Goal: Information Seeking & Learning: Check status

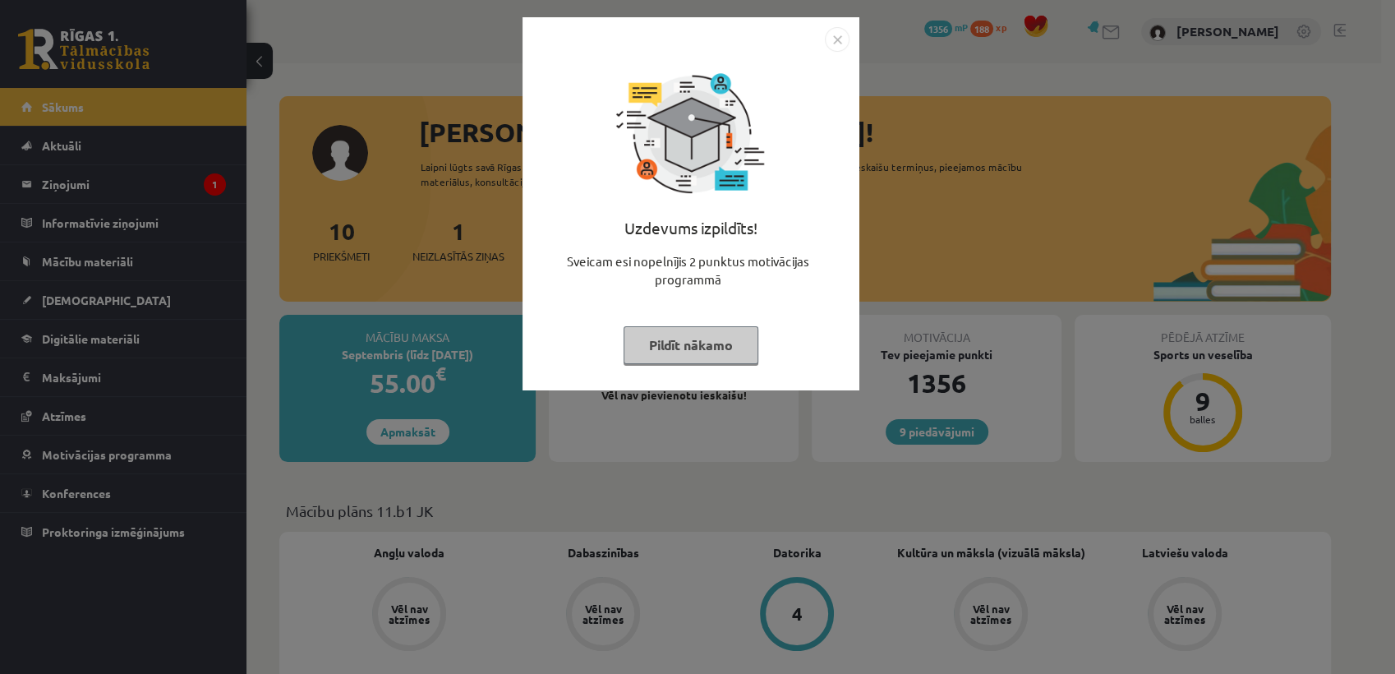
click at [711, 354] on button "Pildīt nākamo" at bounding box center [691, 345] width 135 height 38
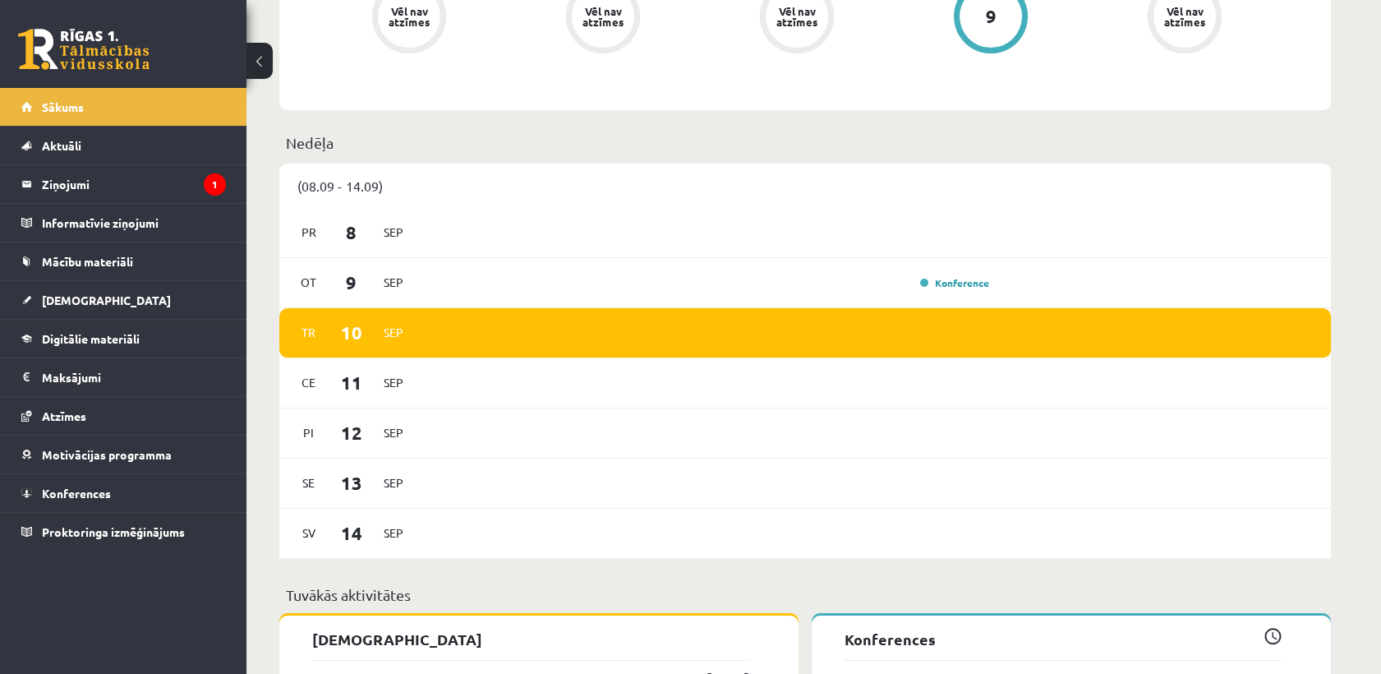
scroll to position [742, 0]
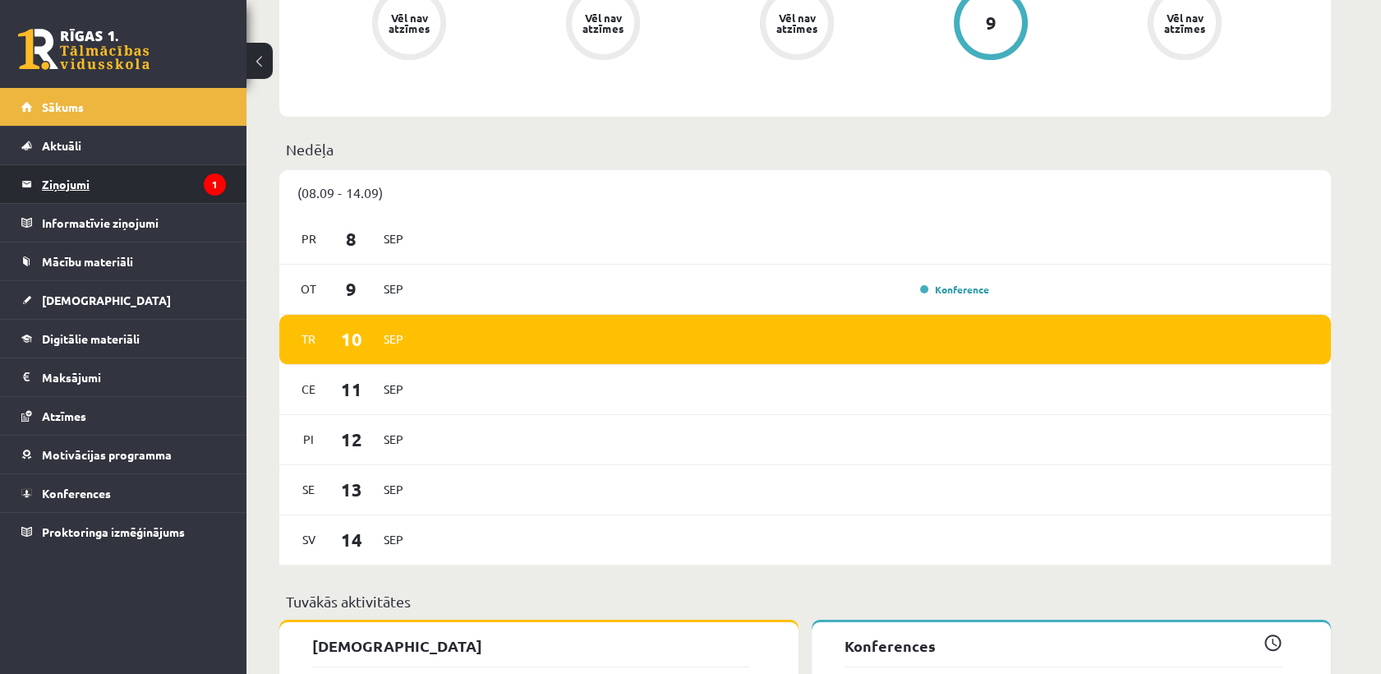
click at [165, 168] on legend "Ziņojumi 1" at bounding box center [134, 184] width 184 height 38
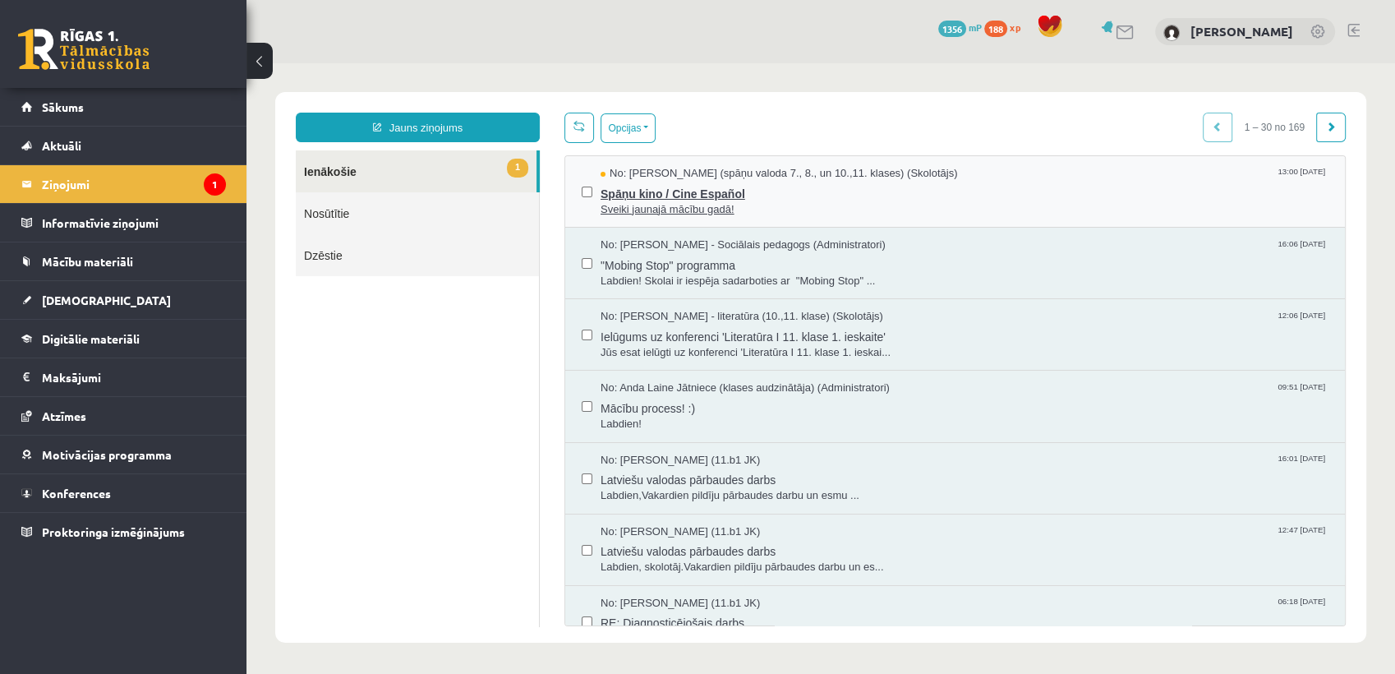
click at [642, 202] on span "Sveiki jaunajā mācību gadā!" at bounding box center [965, 210] width 728 height 16
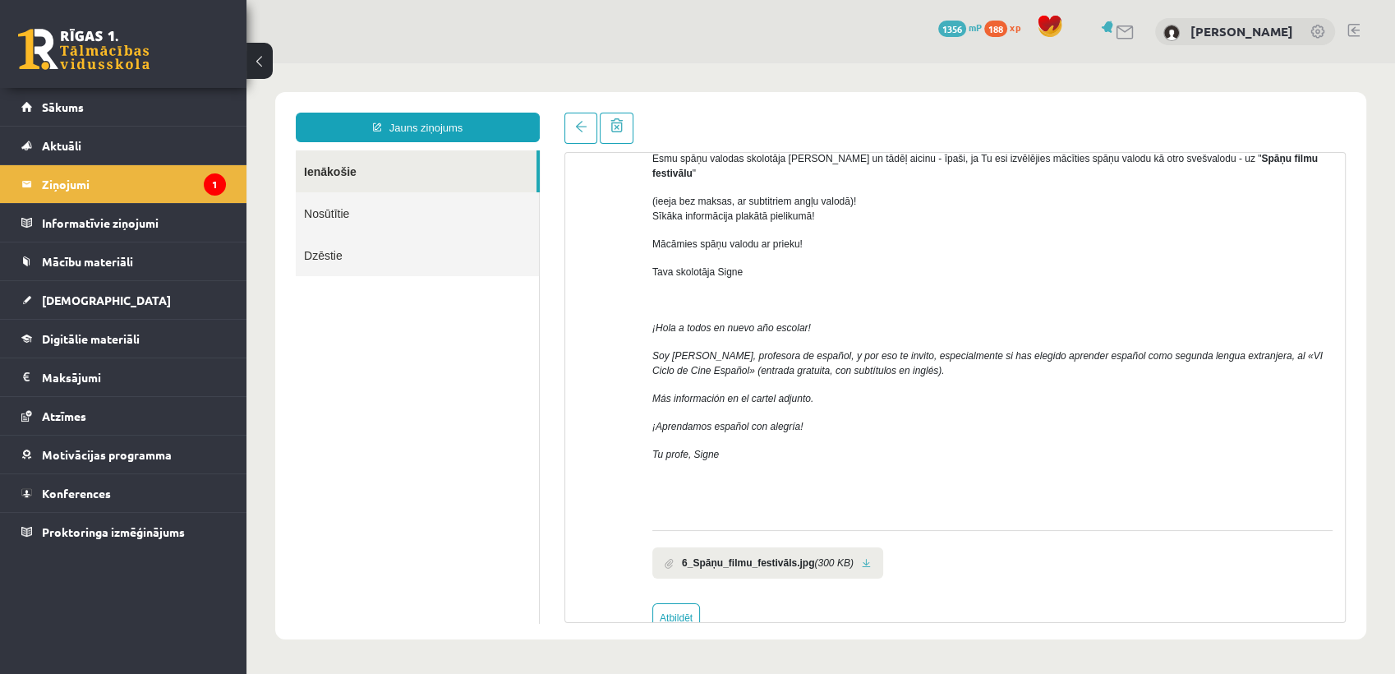
scroll to position [131, 0]
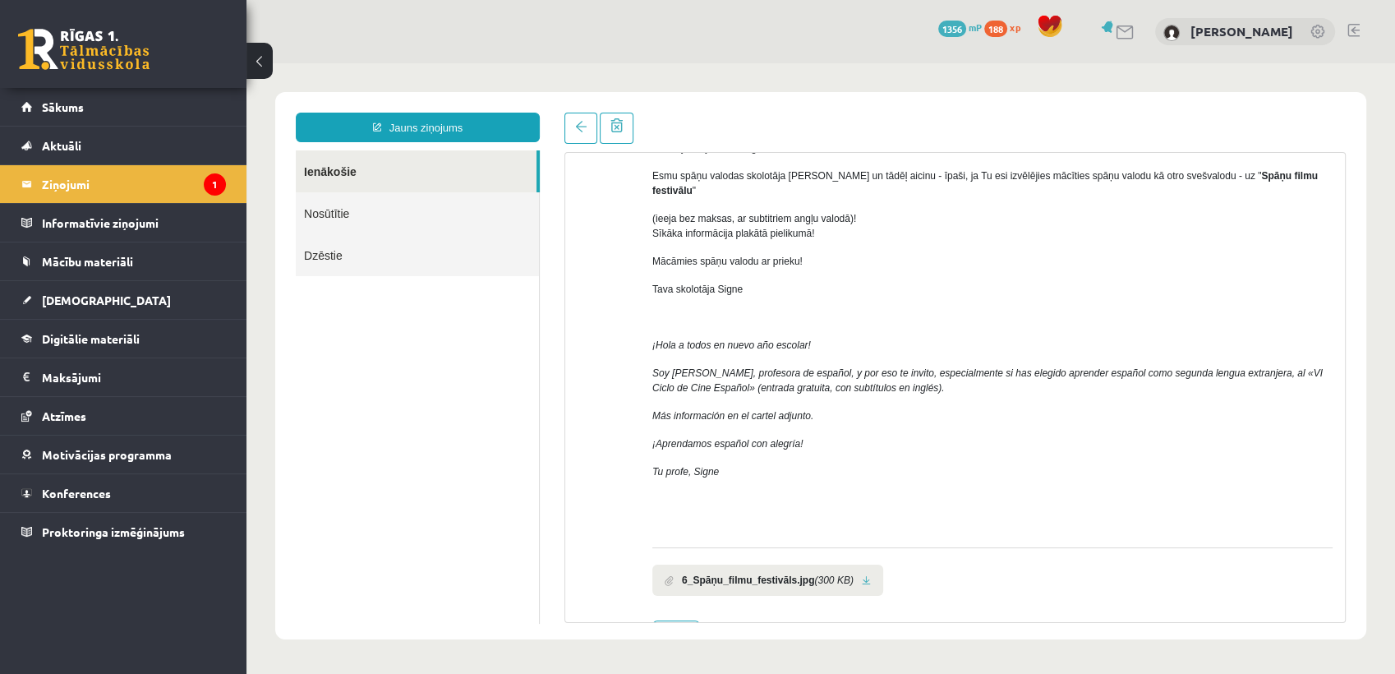
click at [862, 575] on link at bounding box center [866, 580] width 9 height 11
click at [583, 131] on span at bounding box center [581, 127] width 12 height 12
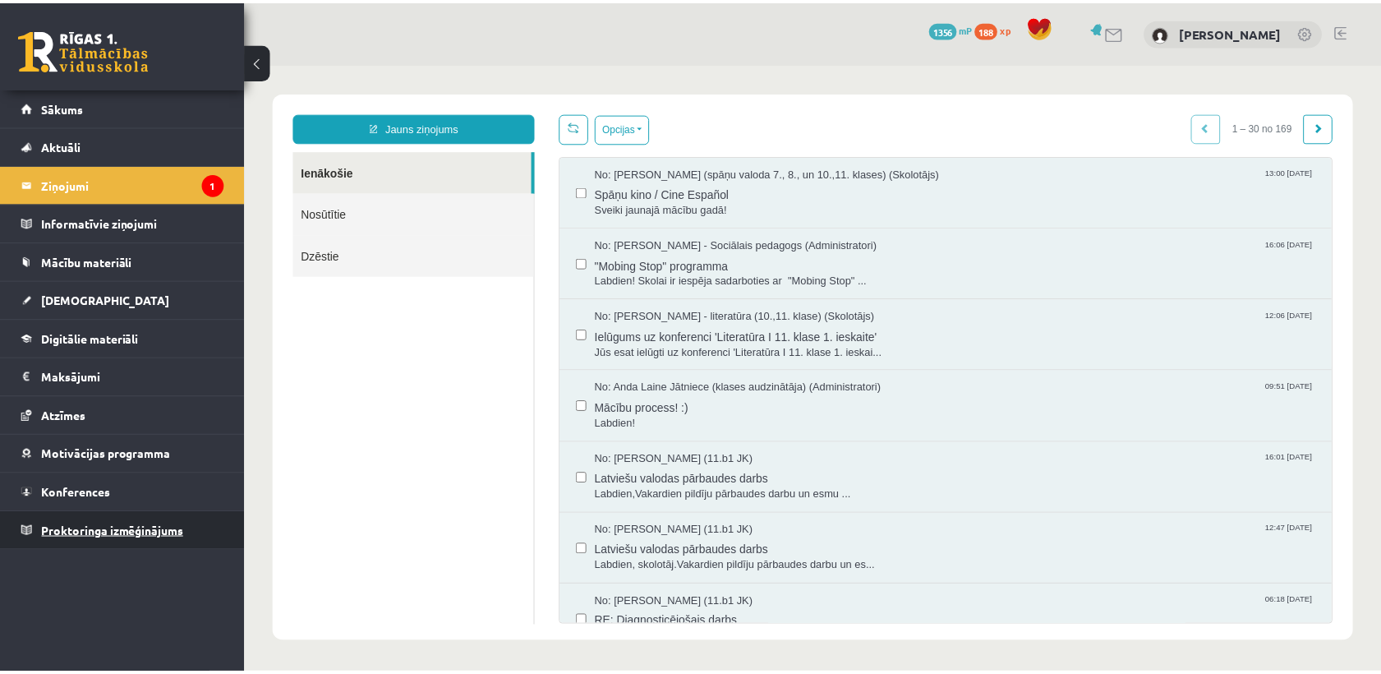
scroll to position [0, 0]
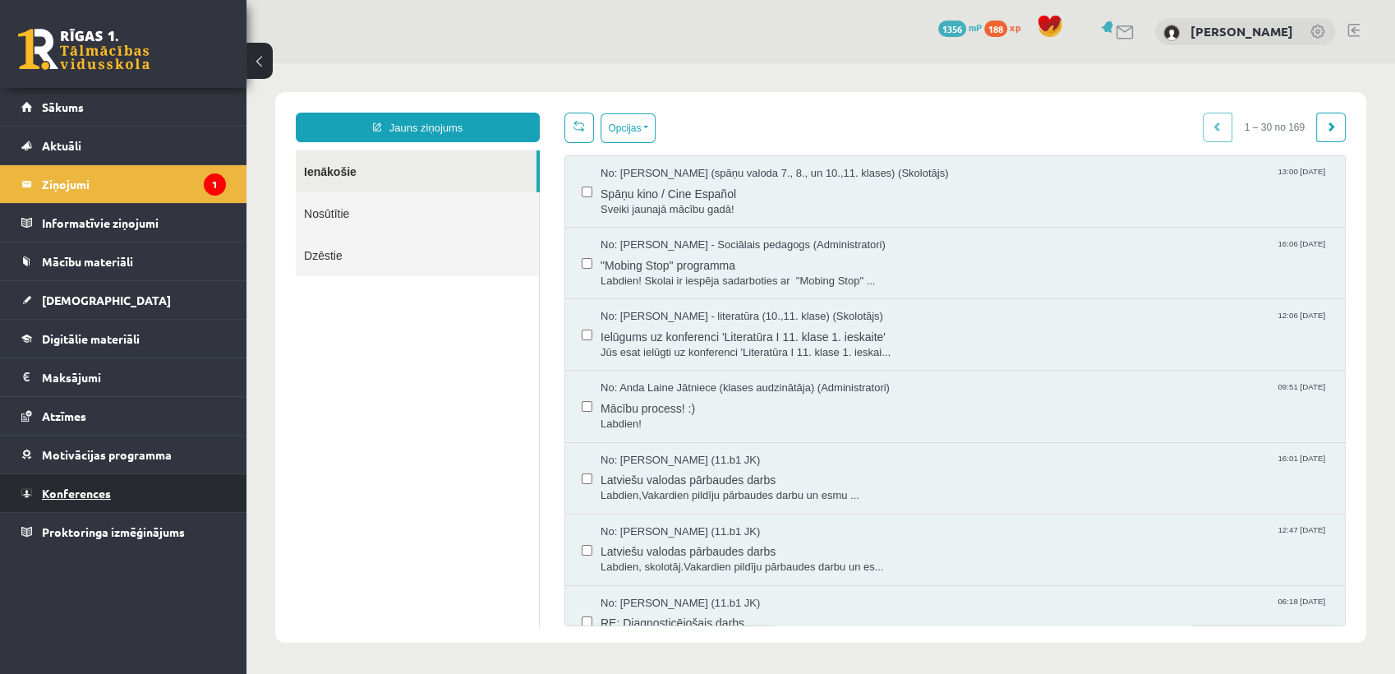
click at [103, 503] on link "Konferences" at bounding box center [123, 493] width 205 height 38
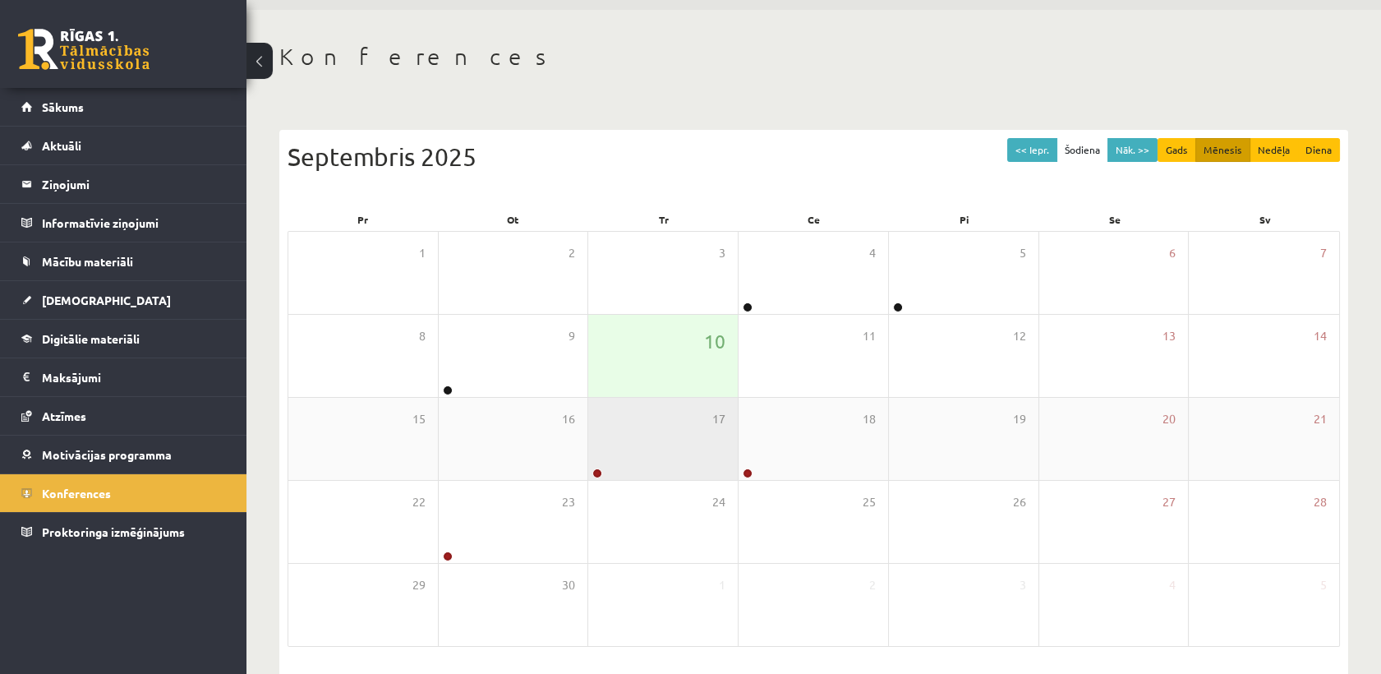
scroll to position [54, 0]
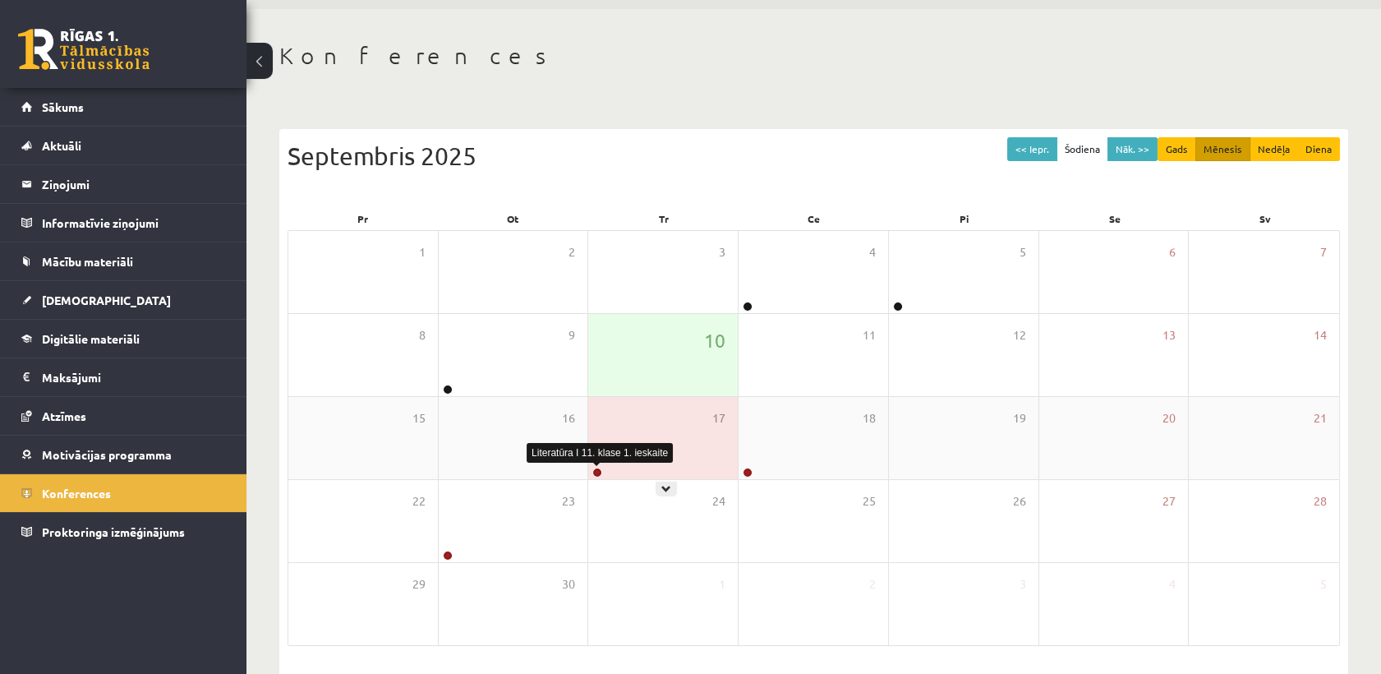
click at [594, 470] on link at bounding box center [597, 473] width 10 height 10
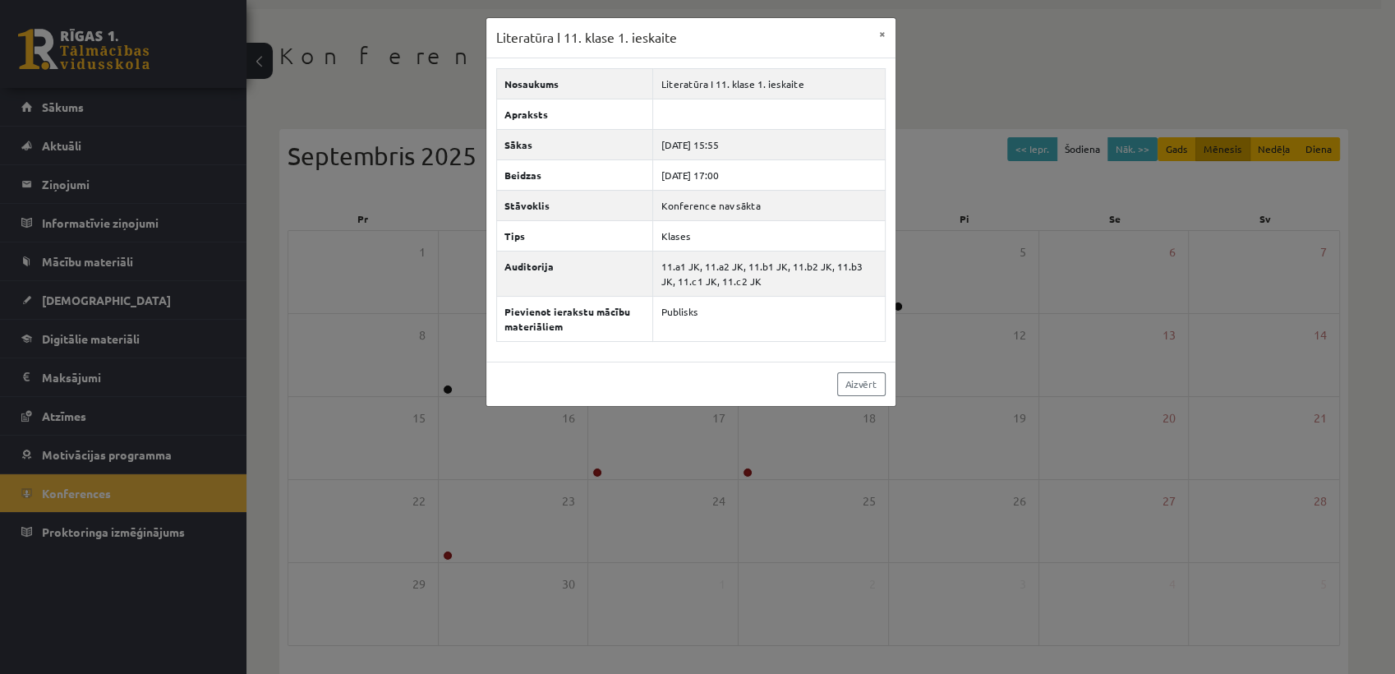
click at [602, 504] on div "Literatūra I 11. klase 1. ieskaite × Nosaukums Literatūra I 11. klase 1. ieskai…" at bounding box center [697, 337] width 1395 height 674
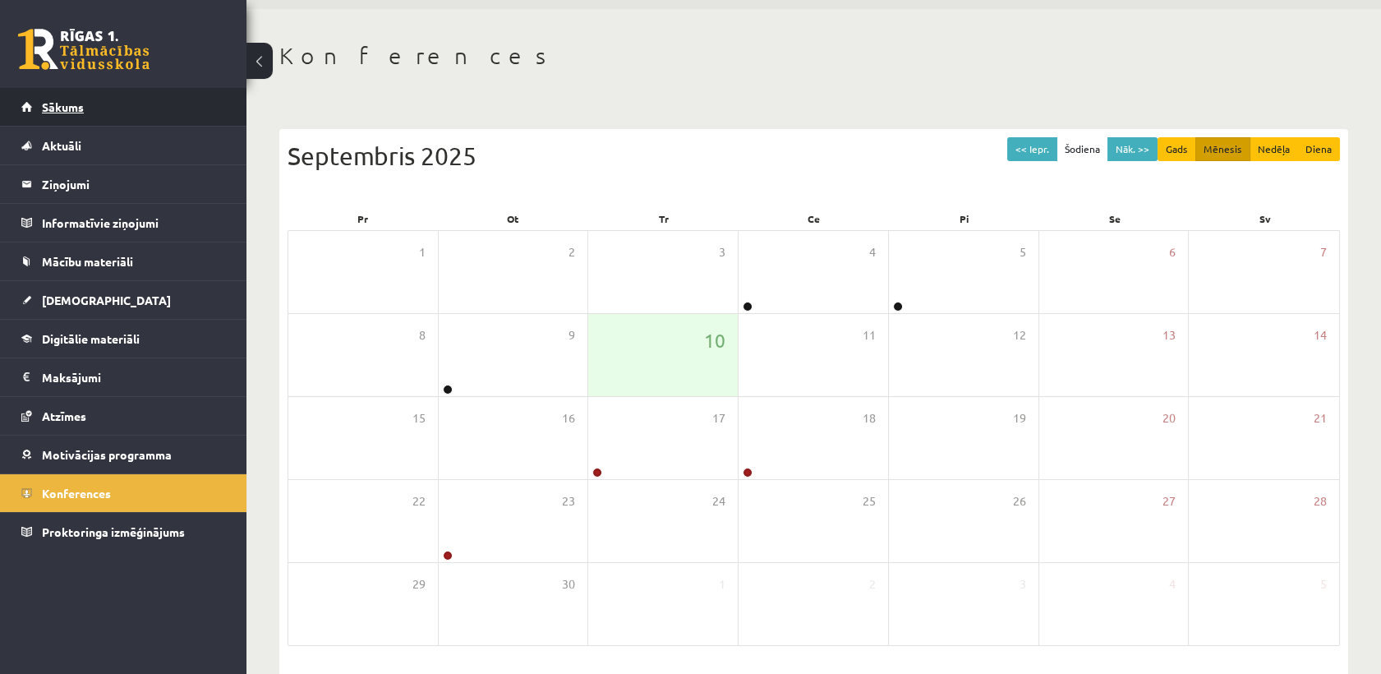
click at [165, 115] on link "Sākums" at bounding box center [123, 107] width 205 height 38
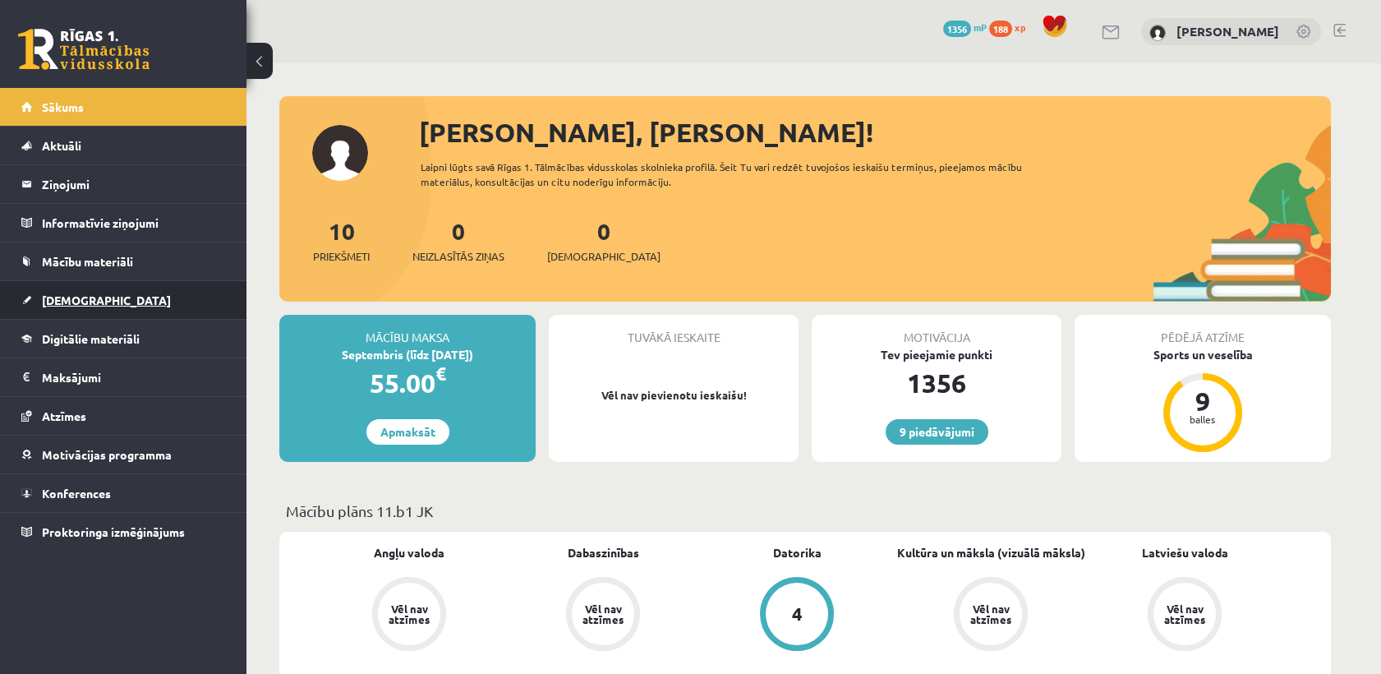
click at [117, 311] on link "[DEMOGRAPHIC_DATA]" at bounding box center [123, 300] width 205 height 38
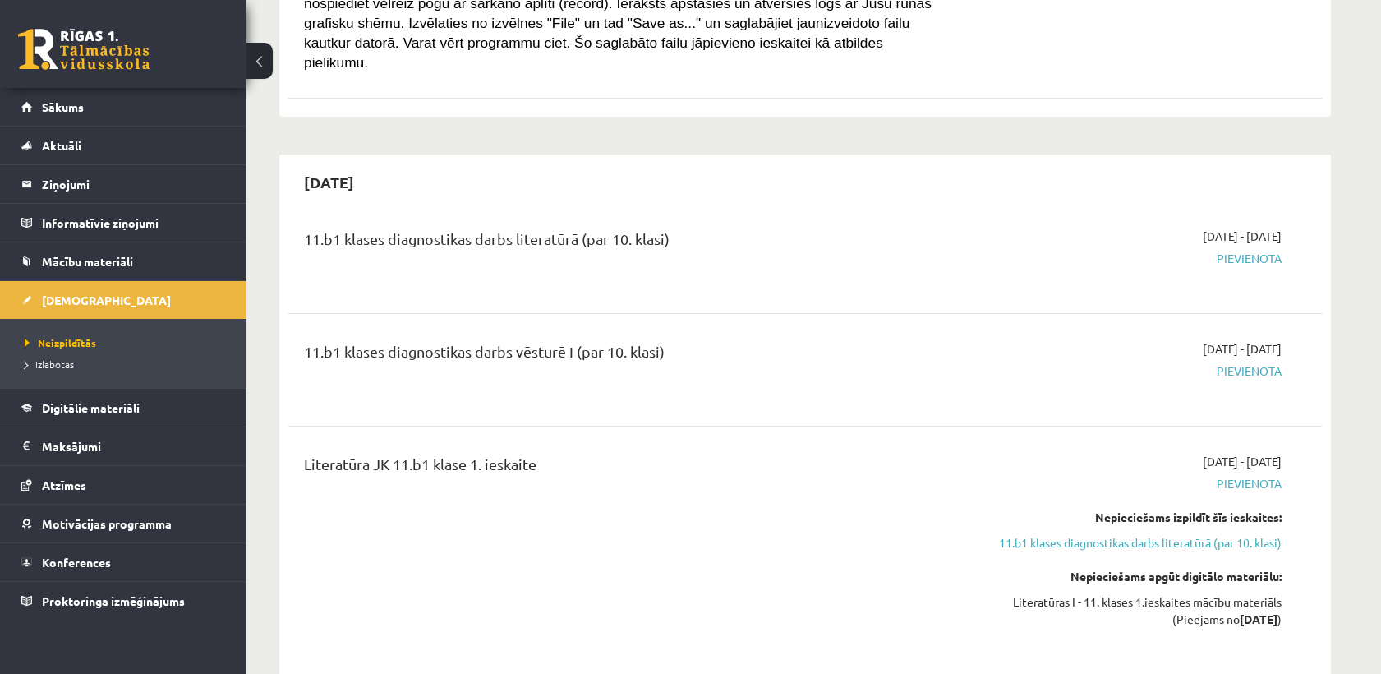
scroll to position [624, 0]
